Goal: Information Seeking & Learning: Find specific fact

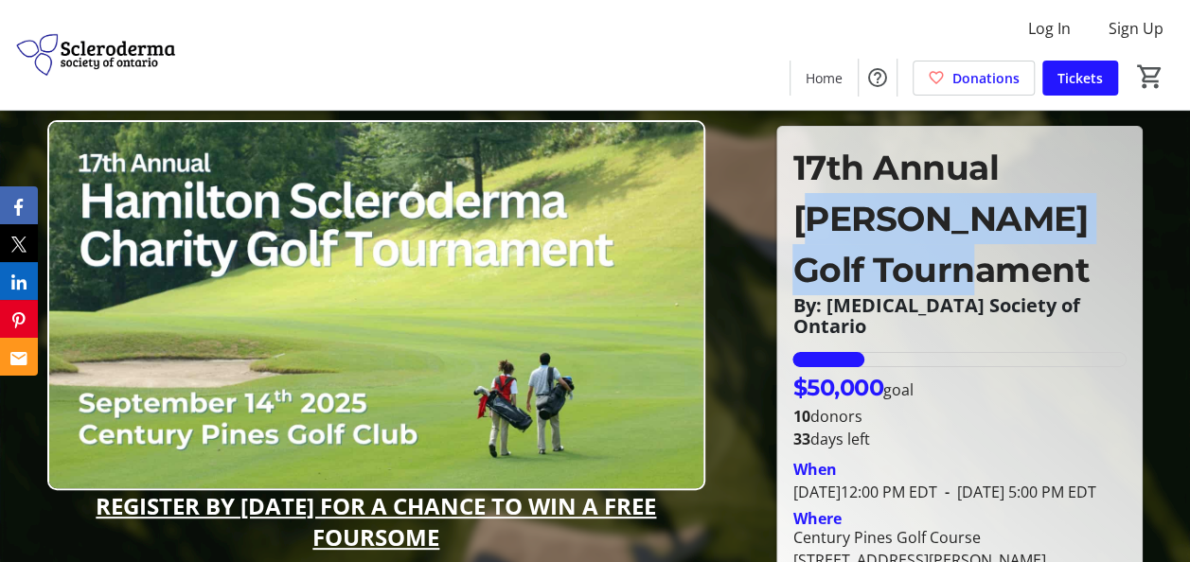
drag, startPoint x: 1017, startPoint y: 271, endPoint x: 828, endPoint y: 204, distance: 201.0
click at [827, 201] on p "17th Annual [PERSON_NAME] Golf Tournament" at bounding box center [960, 218] width 334 height 153
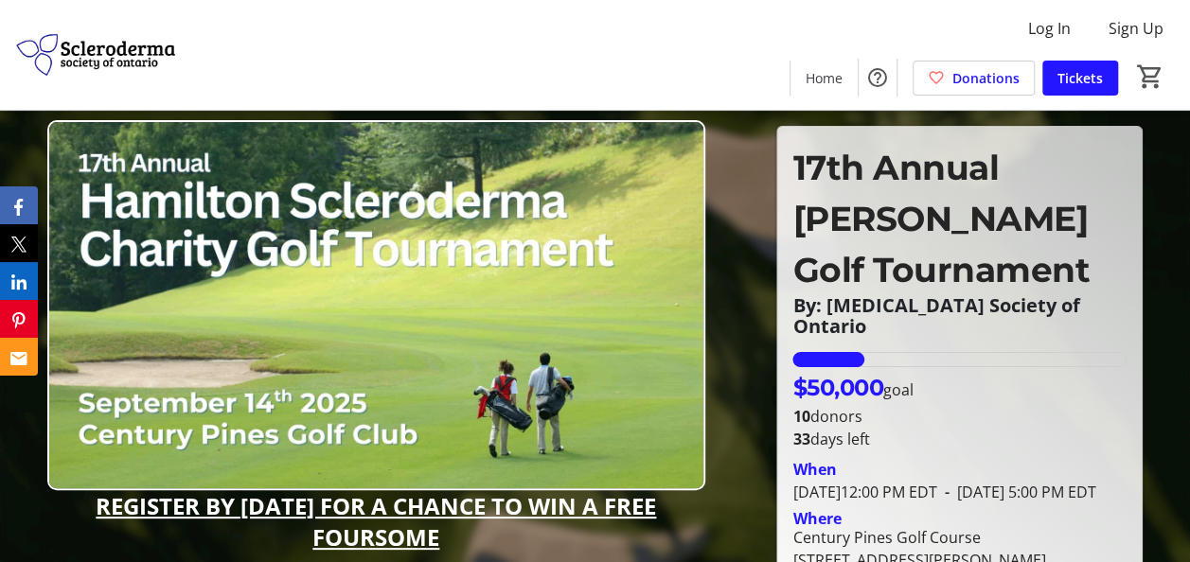
click at [1122, 299] on p "By: [MEDICAL_DATA] Society of Ontario" at bounding box center [960, 316] width 334 height 42
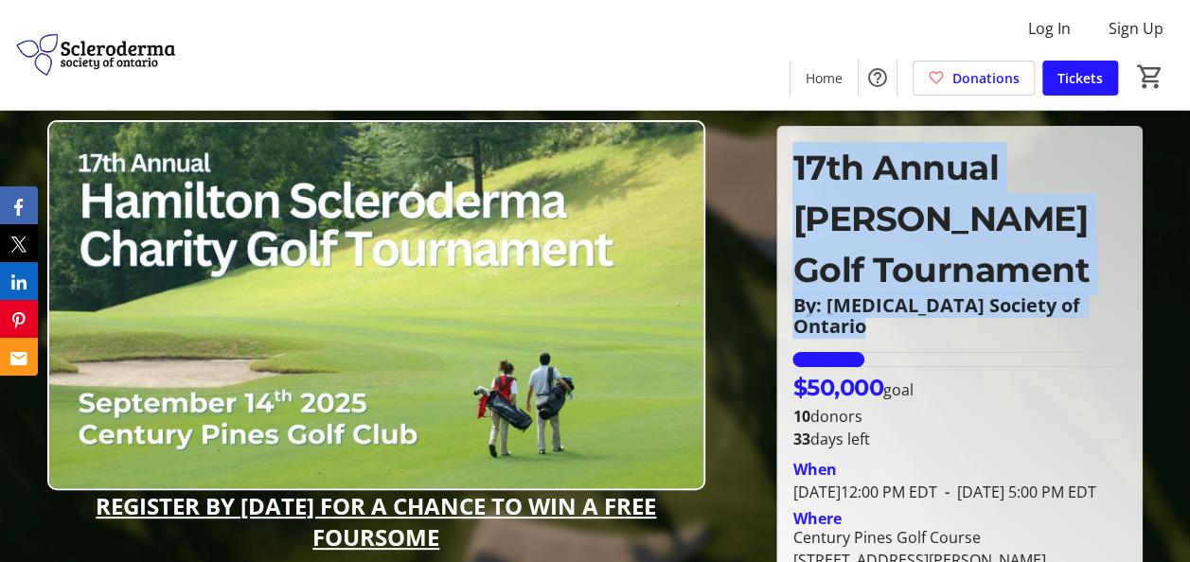
drag, startPoint x: 1123, startPoint y: 301, endPoint x: 809, endPoint y: 157, distance: 345.8
click at [809, 157] on div "17th Annual [PERSON_NAME] Golf Tournament By: [MEDICAL_DATA] Society of [GEOGRA…" at bounding box center [960, 239] width 334 height 195
copy div "17th Annual [PERSON_NAME] Golf Tournament By: [MEDICAL_DATA] Society of Ontario…"
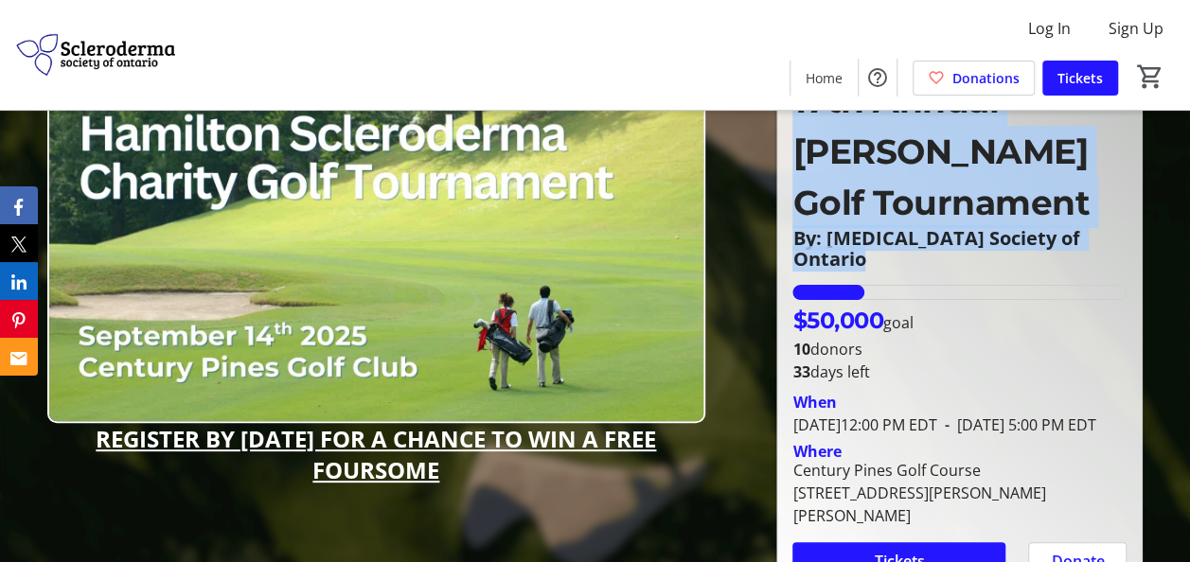
scroll to position [95, 0]
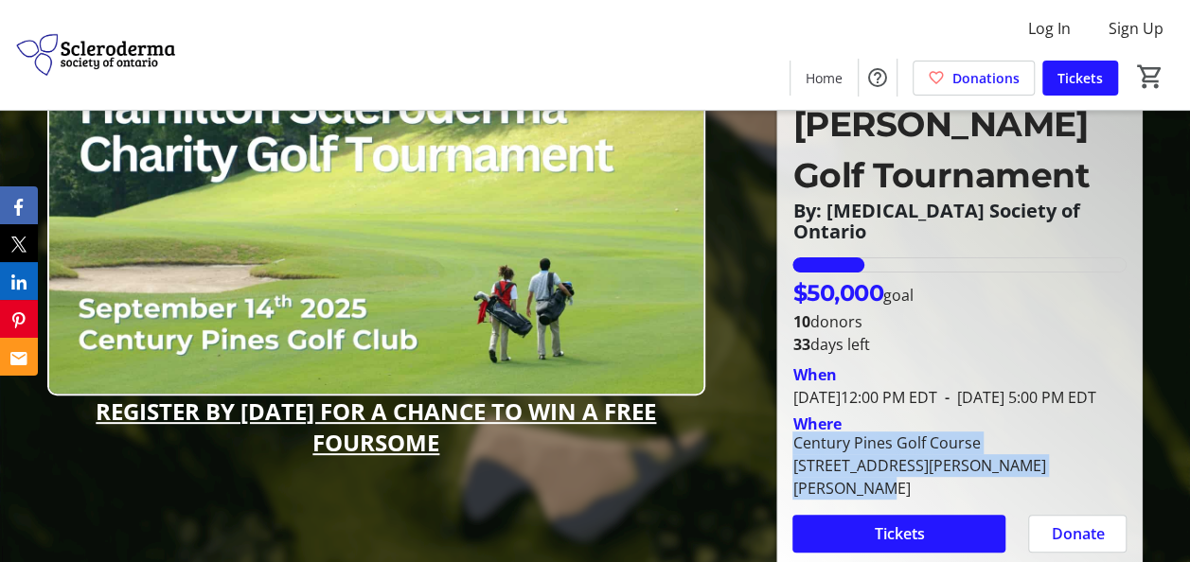
drag, startPoint x: 794, startPoint y: 449, endPoint x: 1118, endPoint y: 473, distance: 325.7
click at [1118, 473] on div "Century [GEOGRAPHIC_DATA] [STREET_ADDRESS][PERSON_NAME][PERSON_NAME]" at bounding box center [959, 466] width 357 height 68
copy div "Century [GEOGRAPHIC_DATA] [STREET_ADDRESS][PERSON_NAME][PERSON_NAME]"
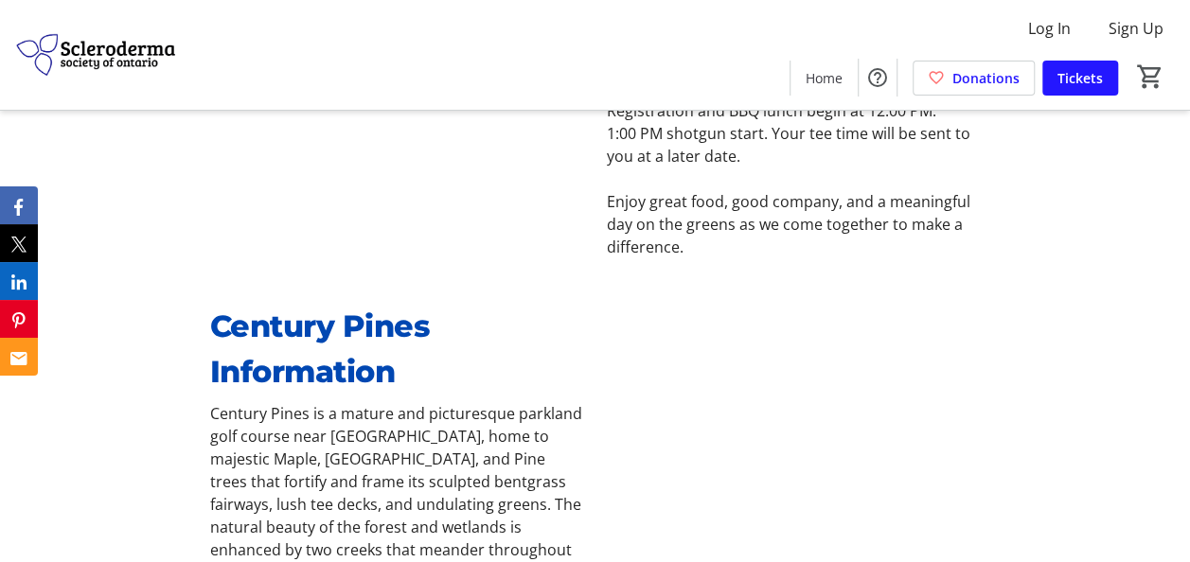
scroll to position [1042, 0]
